Goal: Task Accomplishment & Management: Complete application form

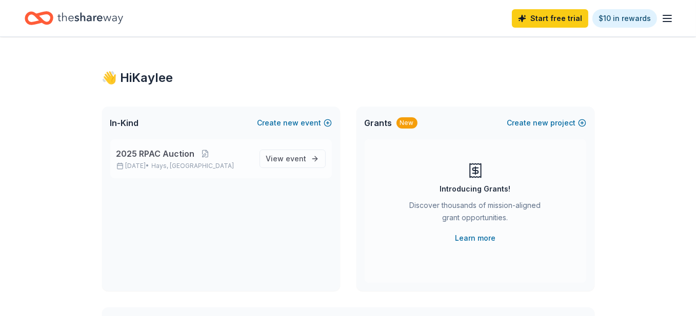
click at [139, 150] on span "2025 RPAC Auction" at bounding box center [155, 154] width 78 height 12
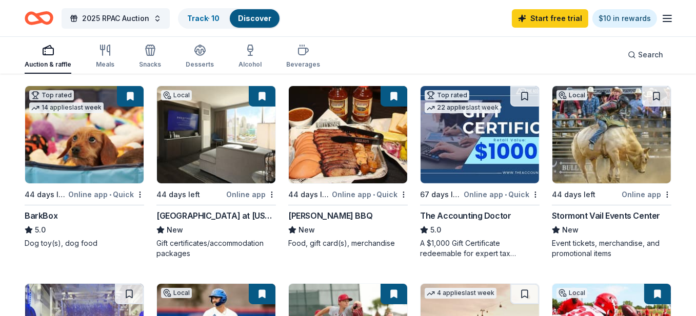
scroll to position [308, 0]
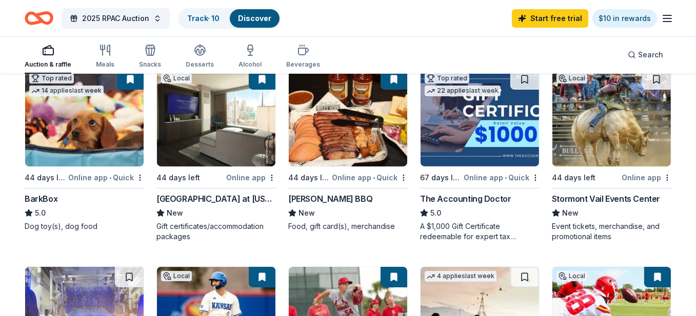
click at [205, 123] on img at bounding box center [216, 117] width 118 height 97
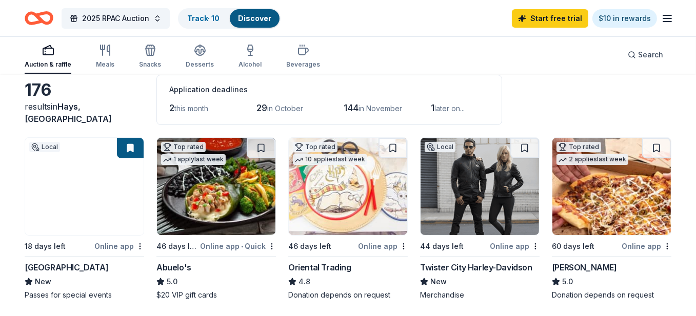
scroll to position [0, 0]
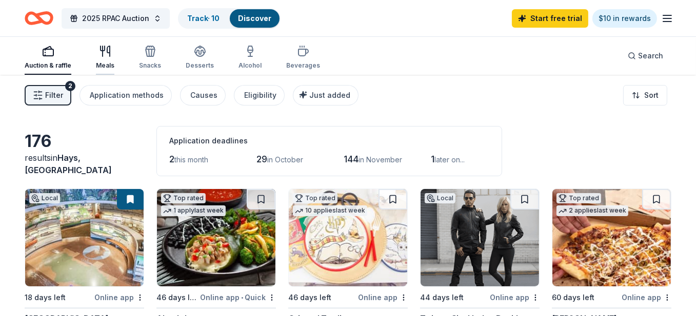
click at [99, 55] on icon "button" at bounding box center [105, 51] width 12 height 12
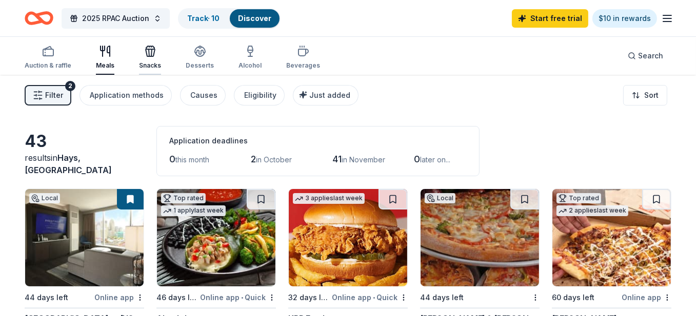
click at [153, 54] on icon "button" at bounding box center [150, 51] width 12 height 12
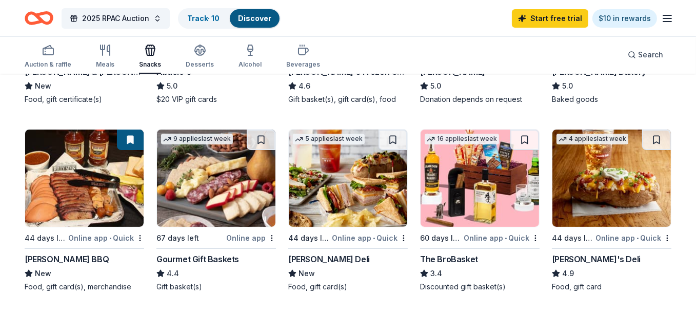
scroll to position [256, 0]
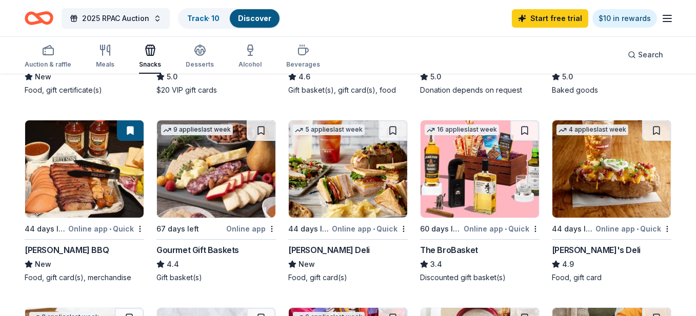
click at [488, 177] on img at bounding box center [479, 168] width 118 height 97
click at [223, 167] on img at bounding box center [216, 168] width 118 height 97
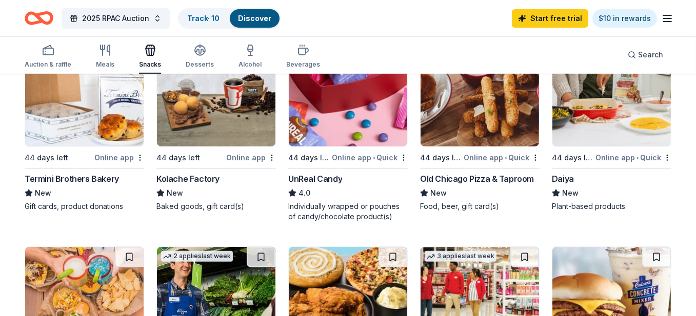
scroll to position [410, 0]
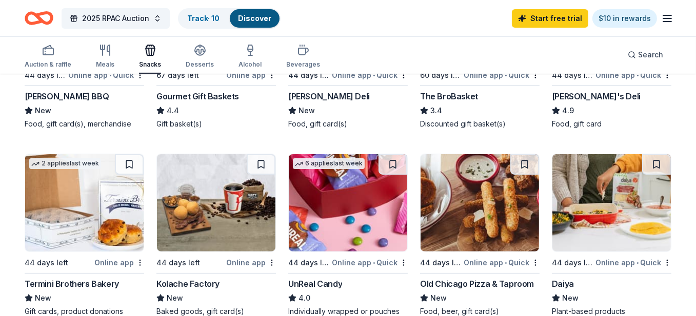
click at [359, 222] on img at bounding box center [348, 202] width 118 height 97
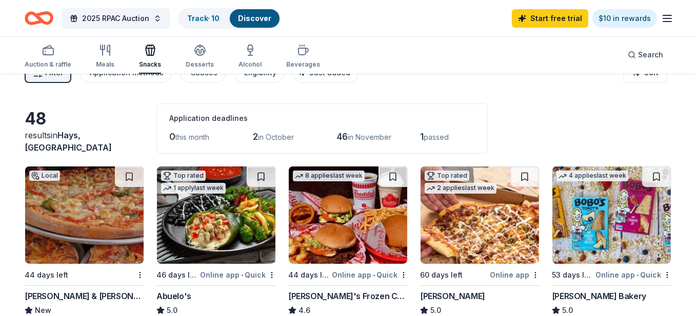
scroll to position [0, 0]
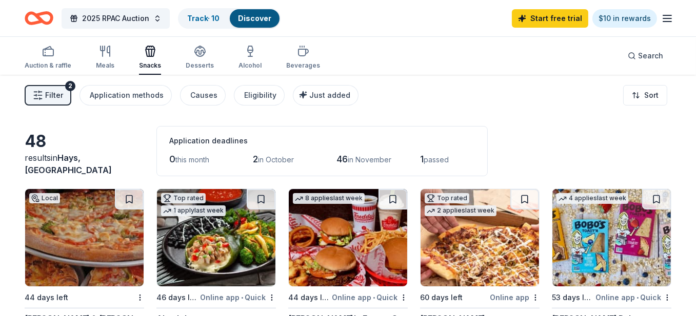
click at [676, 15] on div "2025 RPAC Auction Track · 10 Discover Start free trial $10 in rewards" at bounding box center [348, 18] width 696 height 36
click at [671, 18] on line "button" at bounding box center [667, 18] width 8 height 0
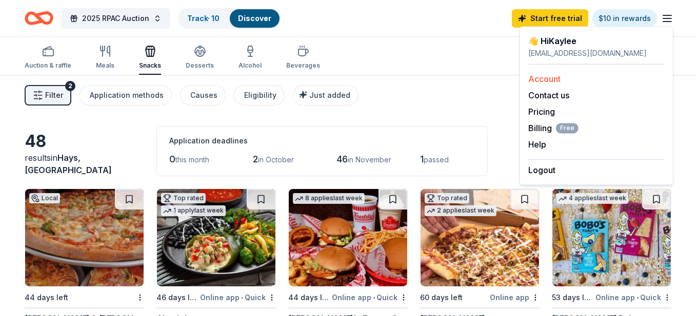
click at [552, 74] on link "Account" at bounding box center [544, 79] width 32 height 10
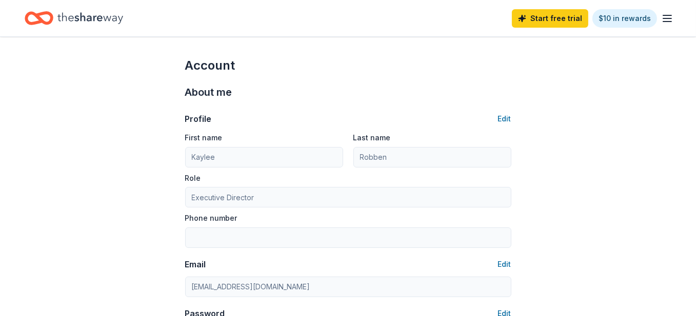
click at [76, 16] on icon "Home" at bounding box center [90, 17] width 66 height 11
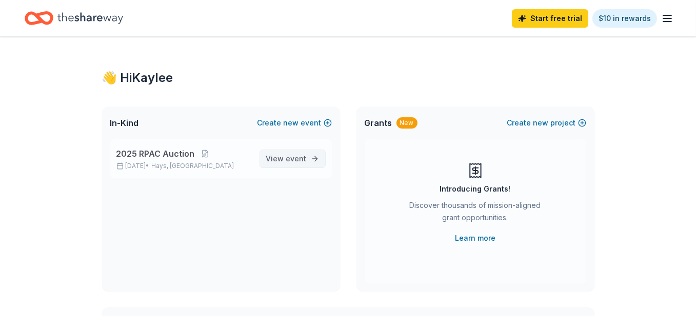
click at [287, 157] on span "event" at bounding box center [296, 158] width 21 height 9
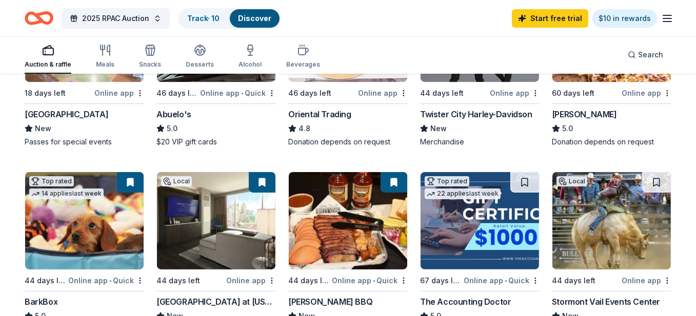
scroll to position [205, 0]
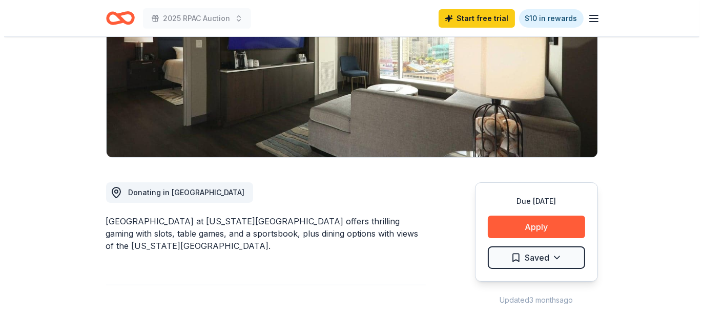
scroll to position [205, 0]
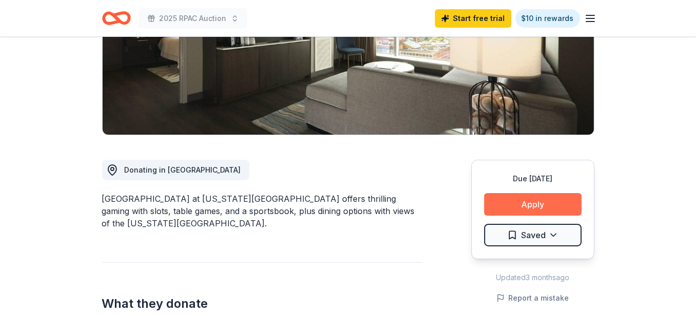
click at [532, 193] on button "Apply" at bounding box center [532, 204] width 97 height 23
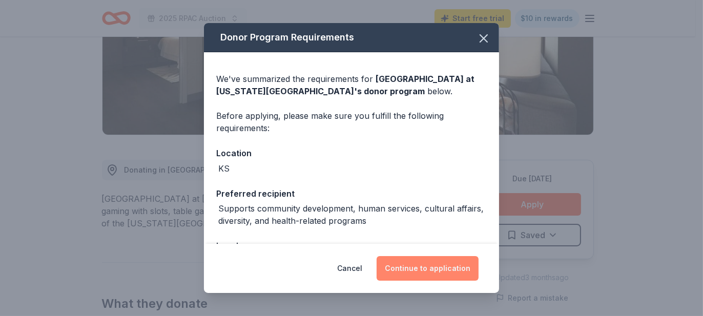
click at [445, 270] on button "Continue to application" at bounding box center [428, 268] width 102 height 25
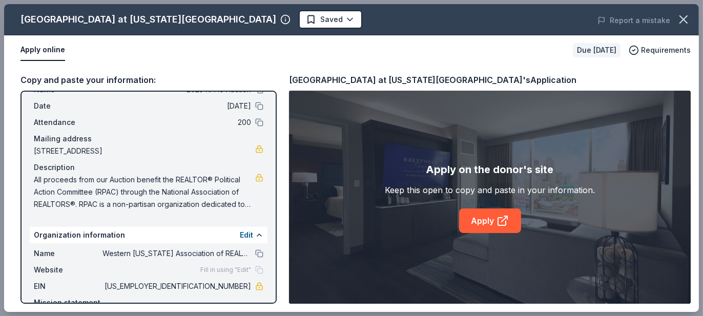
scroll to position [79, 0]
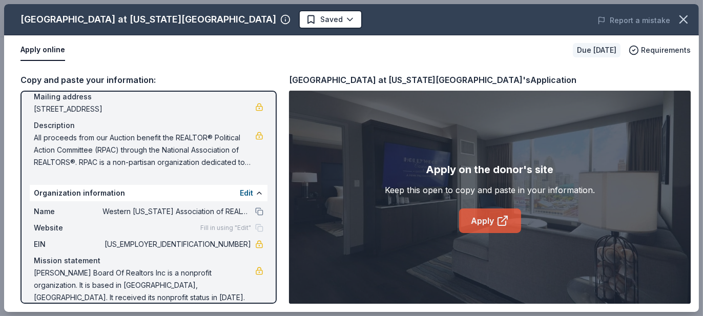
click at [484, 215] on link "Apply" at bounding box center [490, 221] width 62 height 25
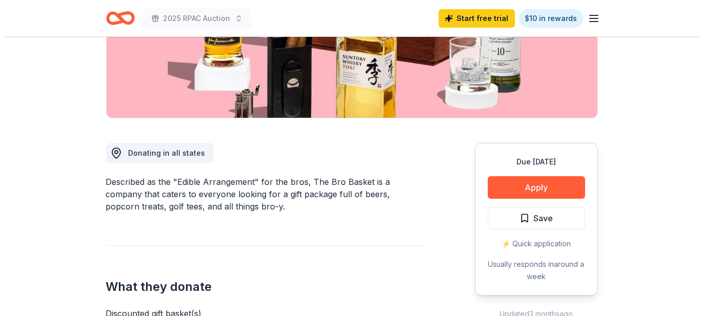
scroll to position [205, 0]
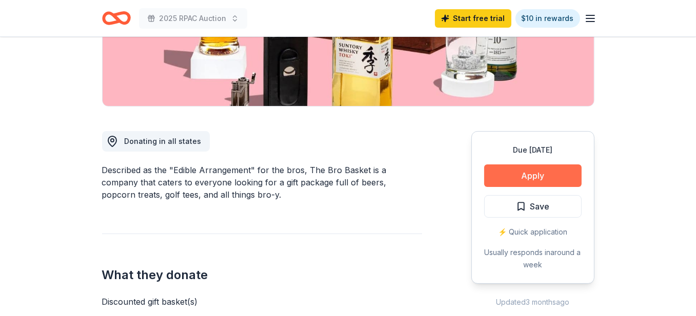
click at [530, 176] on button "Apply" at bounding box center [532, 176] width 97 height 23
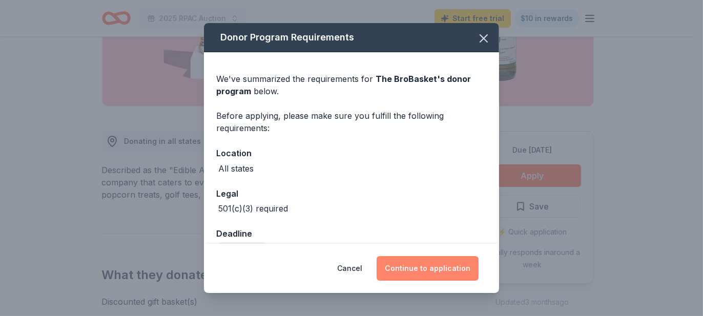
click at [422, 270] on button "Continue to application" at bounding box center [428, 268] width 102 height 25
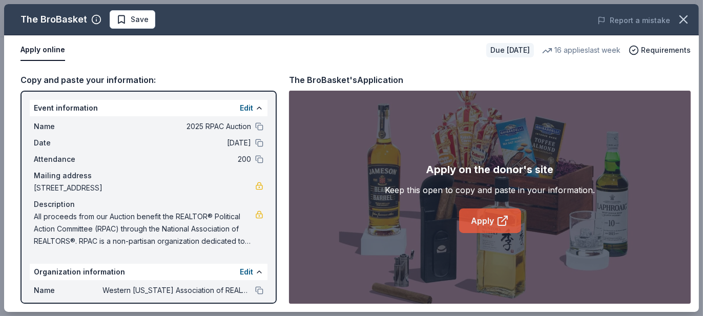
click at [496, 219] on link "Apply" at bounding box center [490, 221] width 62 height 25
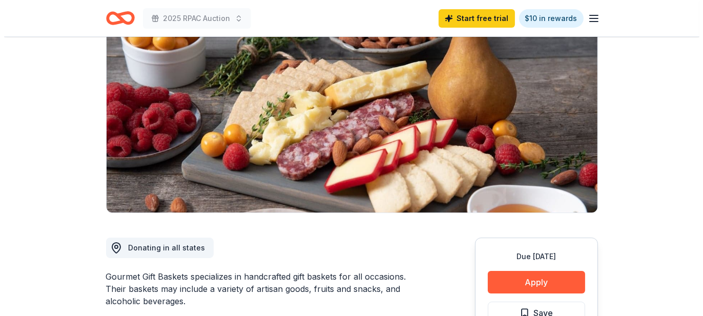
scroll to position [154, 0]
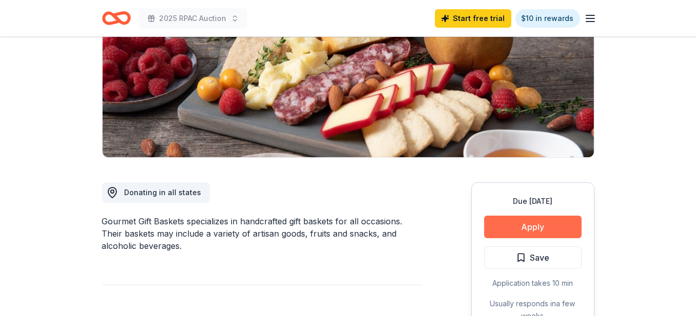
click at [528, 225] on button "Apply" at bounding box center [532, 227] width 97 height 23
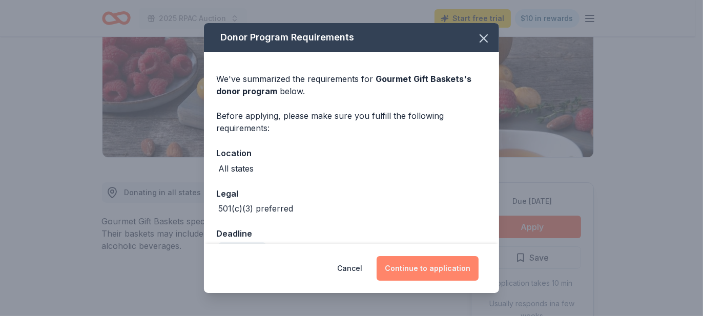
click at [427, 271] on button "Continue to application" at bounding box center [428, 268] width 102 height 25
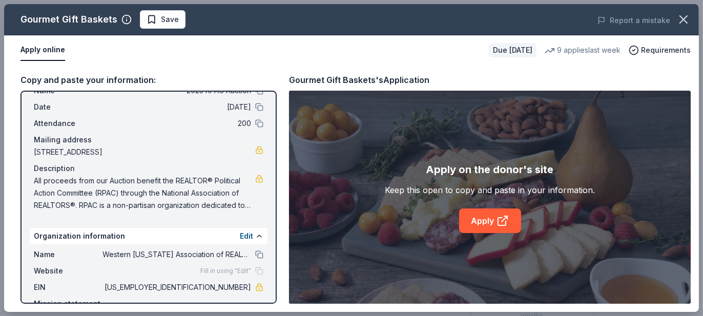
scroll to position [79, 0]
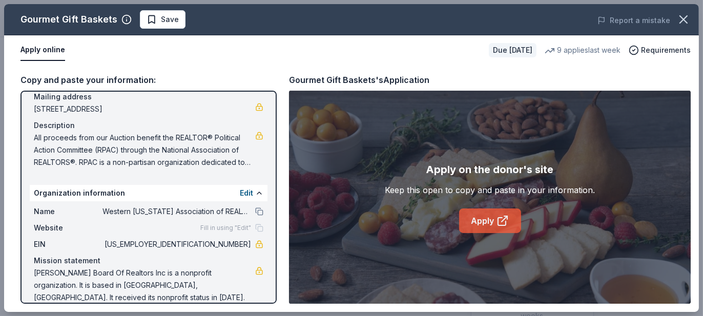
click at [500, 218] on icon at bounding box center [503, 221] width 12 height 12
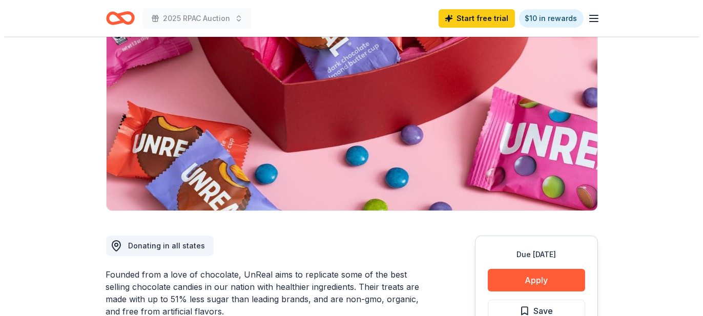
scroll to position [154, 0]
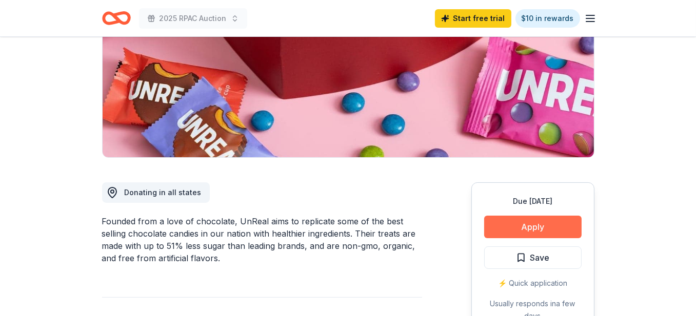
click at [533, 226] on button "Apply" at bounding box center [532, 227] width 97 height 23
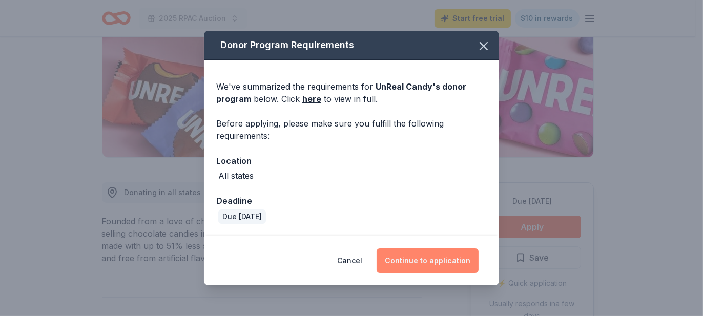
click at [431, 255] on button "Continue to application" at bounding box center [428, 261] width 102 height 25
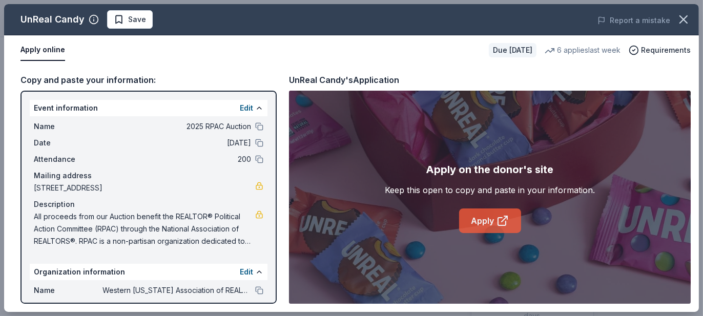
click at [499, 215] on icon at bounding box center [503, 221] width 12 height 12
